Goal: Transaction & Acquisition: Purchase product/service

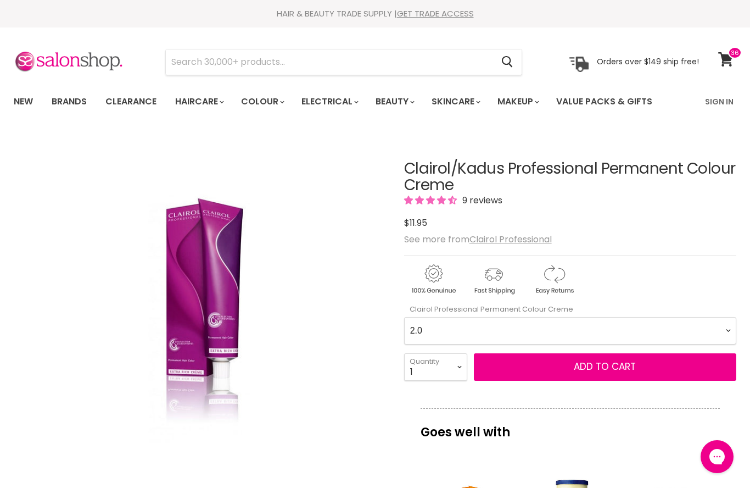
click at [731, 328] on Creme-0-0 "2.0 2.8 3.0 3.6 4.0 4.07 4.65 4.71 4.75 4.77 5.0 5.07 5.1 5.46 5.5 5.6 5.7 5.71…" at bounding box center [570, 330] width 332 height 27
select Creme-0-0 "2.8"
click at [729, 60] on icon at bounding box center [725, 59] width 15 height 14
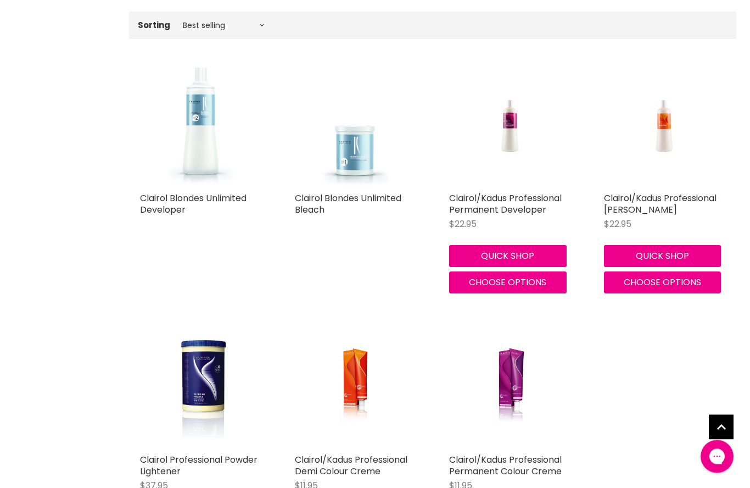
scroll to position [308, 0]
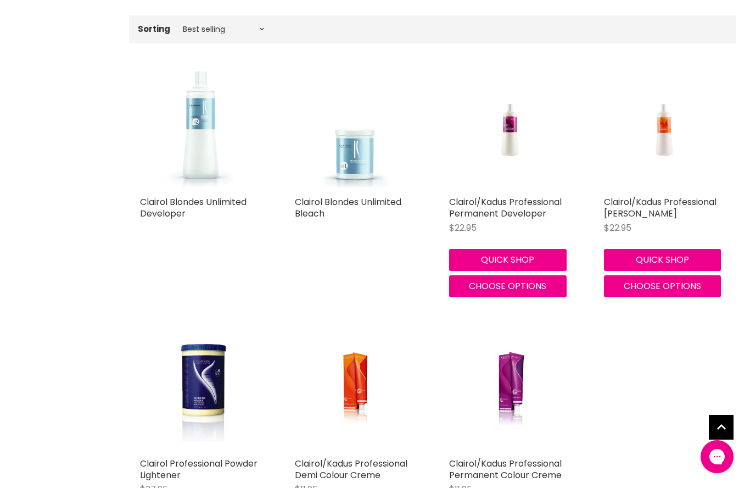
click at [508, 387] on img "Main content" at bounding box center [509, 391] width 81 height 122
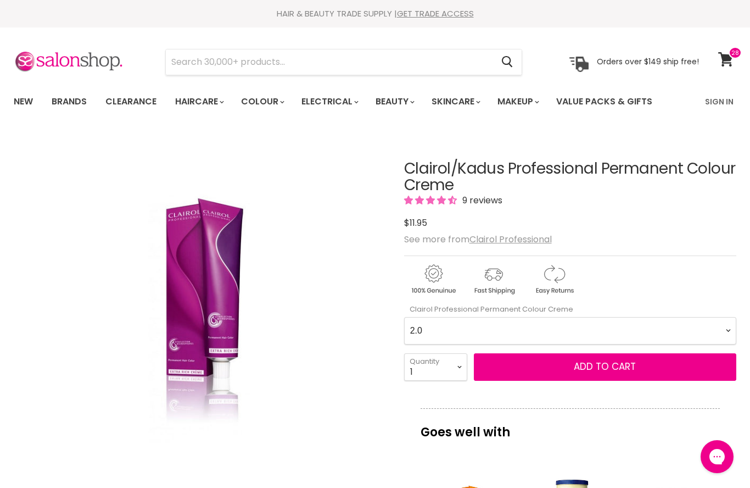
click at [726, 333] on Creme-0-0 "2.0 2.8 3.0 3.6 4.0 4.07 4.65 4.71 4.75 4.77 5.0 5.07 5.1 5.46 5.5 5.6 5.7 5.71…" at bounding box center [570, 330] width 332 height 27
select Creme-0-0 "2.8"
click at [456, 363] on select "1 2 3 4 5 6 7 8 9 10+" at bounding box center [435, 366] width 63 height 27
select select "3"
type input "3"
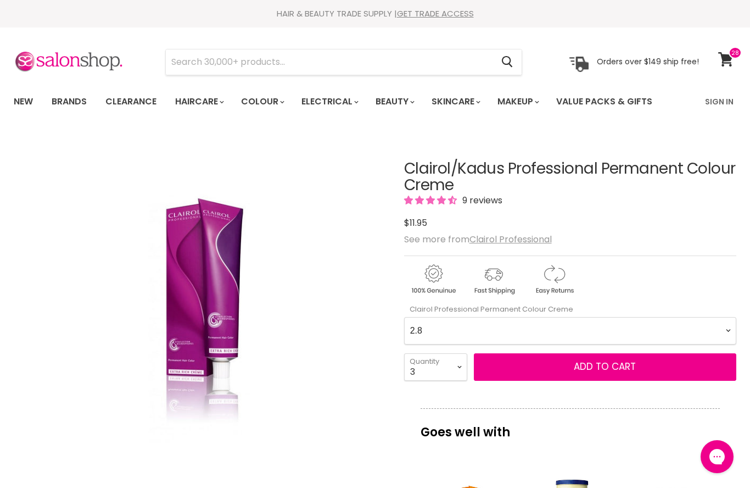
click at [529, 363] on button "Add to cart" at bounding box center [605, 366] width 262 height 27
click at [586, 367] on span "Add to cart" at bounding box center [605, 366] width 62 height 13
click at [733, 67] on link "View cart" at bounding box center [727, 59] width 29 height 25
